Goal: Information Seeking & Learning: Learn about a topic

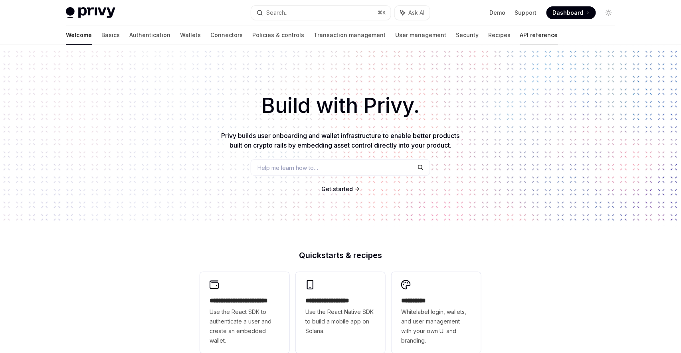
click at [520, 36] on link "API reference" at bounding box center [539, 35] width 38 height 19
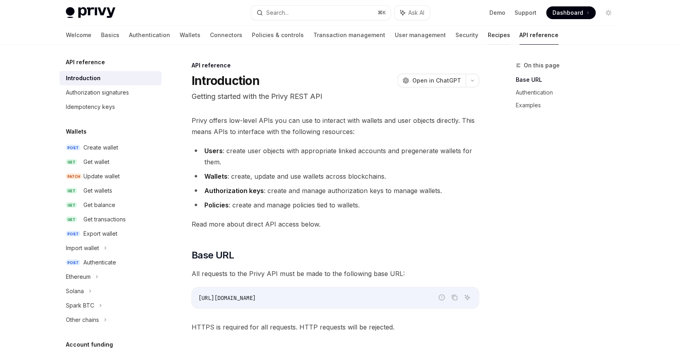
click at [488, 33] on link "Recipes" at bounding box center [499, 35] width 22 height 19
type textarea "*"
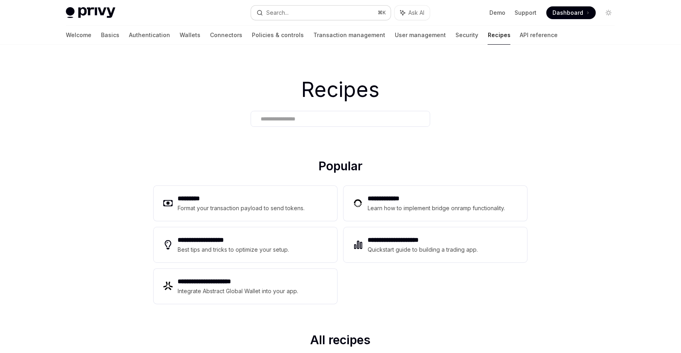
click at [334, 15] on button "Search... ⌘ K" at bounding box center [321, 13] width 140 height 14
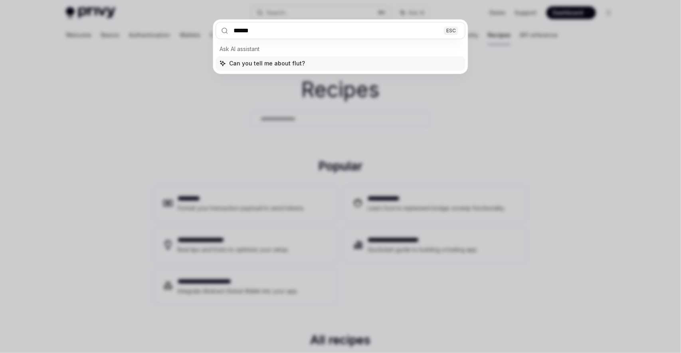
type input "*******"
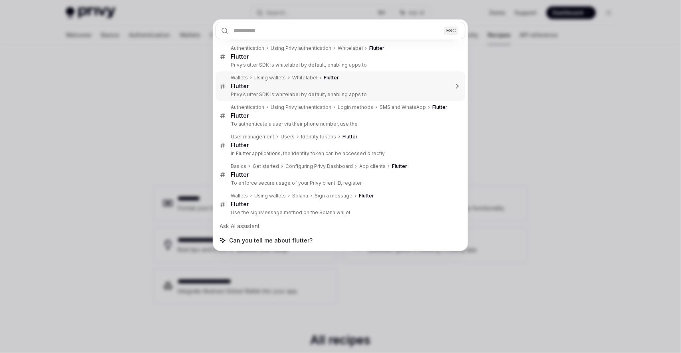
type textarea "*"
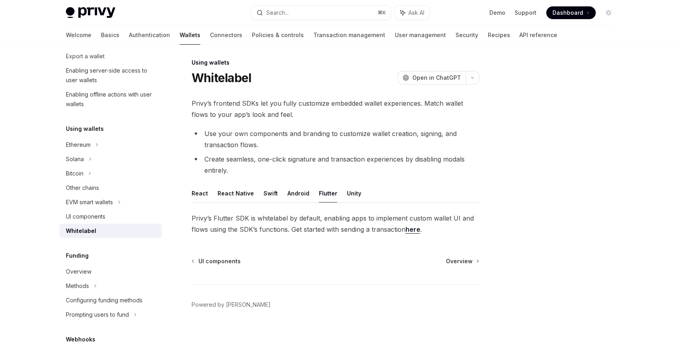
scroll to position [155, 0]
